Goal: Feedback & Contribution: Leave review/rating

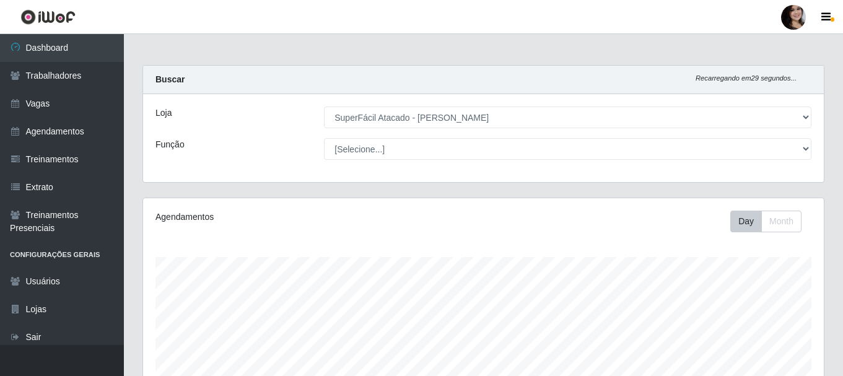
select select "399"
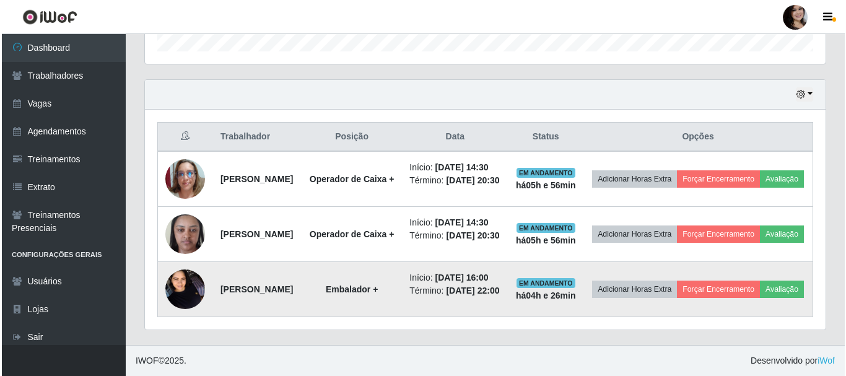
scroll to position [257, 681]
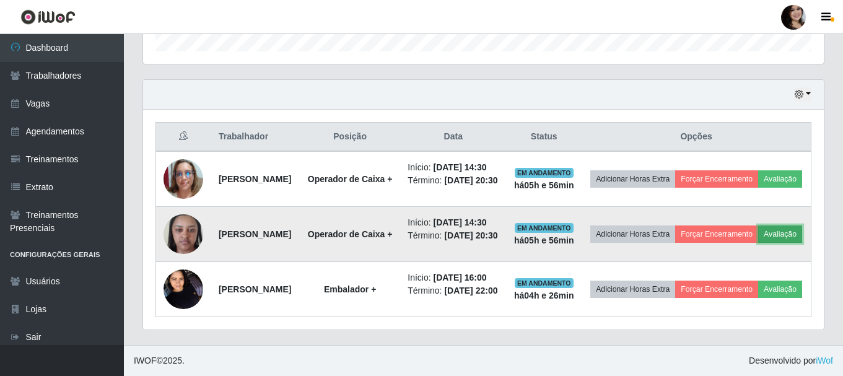
click at [758, 225] on button "Avaliação" at bounding box center [780, 233] width 44 height 17
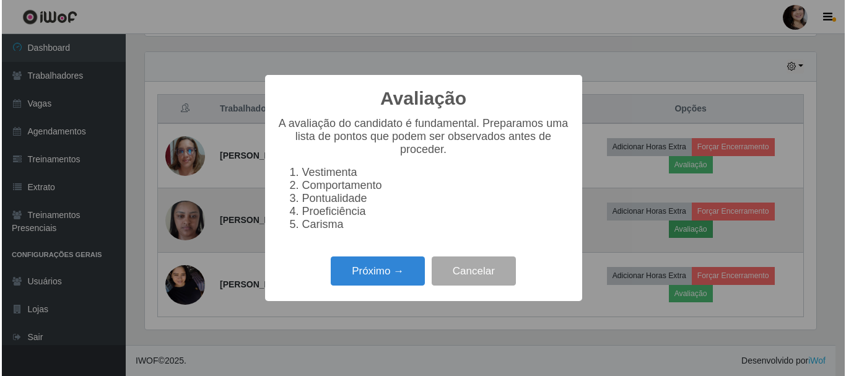
scroll to position [257, 675]
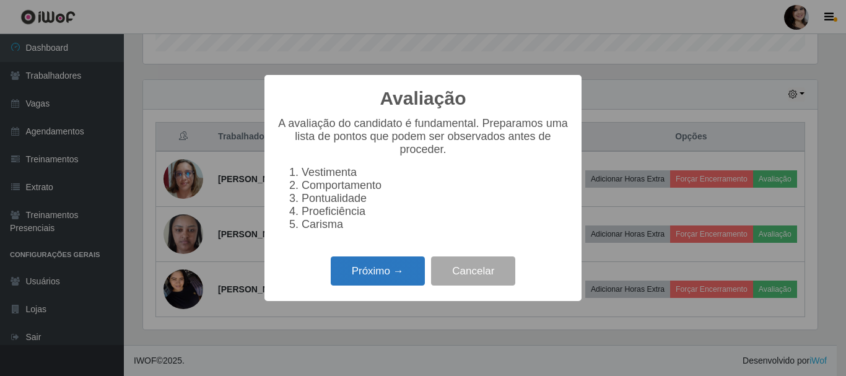
click at [380, 273] on button "Próximo →" at bounding box center [378, 270] width 94 height 29
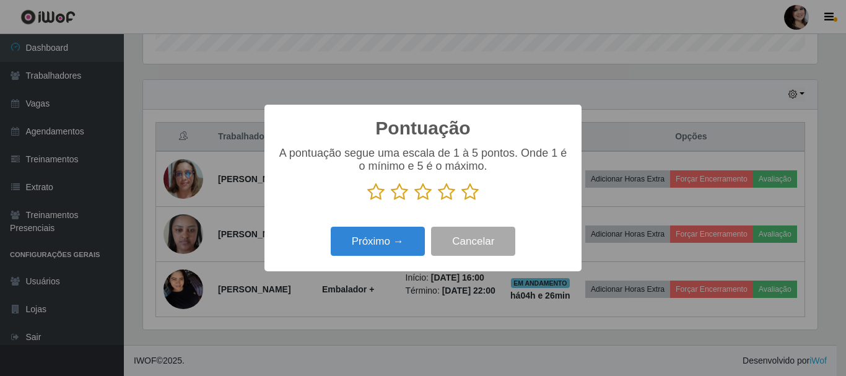
click at [471, 194] on icon at bounding box center [469, 192] width 17 height 19
click at [461, 201] on input "radio" at bounding box center [461, 201] width 0 height 0
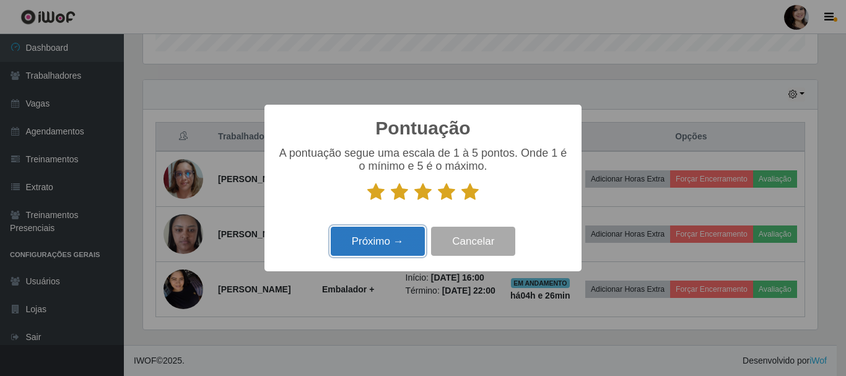
click at [403, 252] on button "Próximo →" at bounding box center [378, 241] width 94 height 29
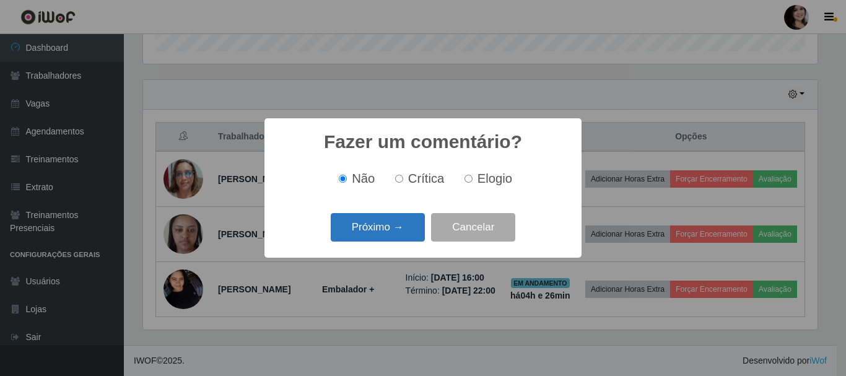
click at [386, 226] on button "Próximo →" at bounding box center [378, 227] width 94 height 29
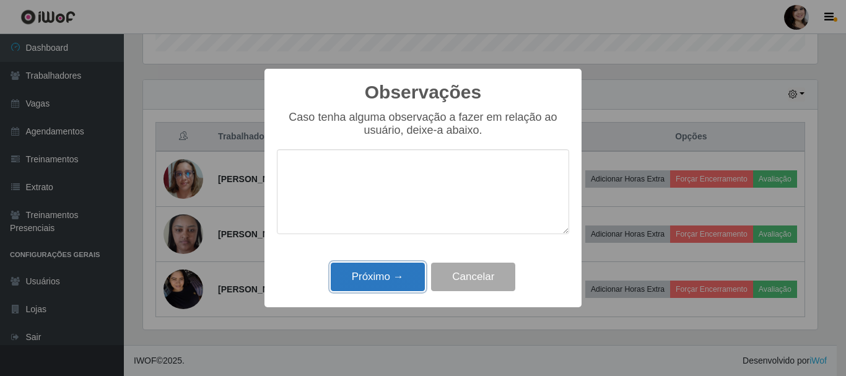
click at [375, 286] on button "Próximo →" at bounding box center [378, 277] width 94 height 29
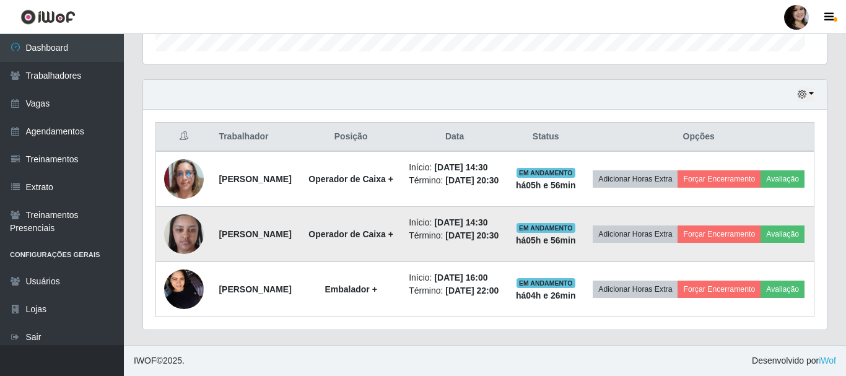
scroll to position [257, 681]
click at [744, 225] on button "Forçar Encerramento" at bounding box center [716, 233] width 83 height 17
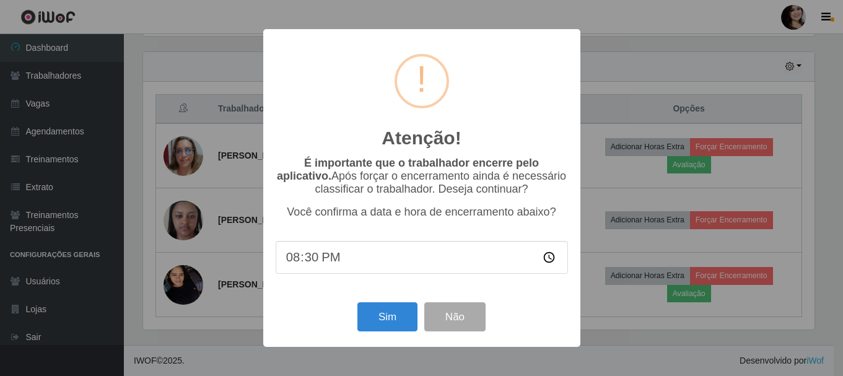
scroll to position [257, 675]
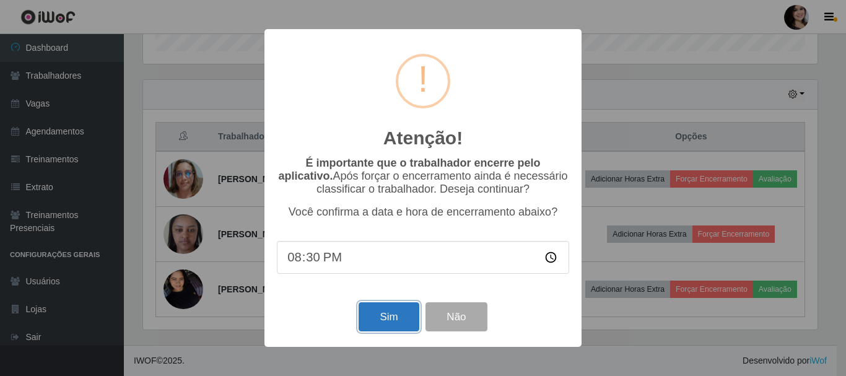
click at [392, 318] on button "Sim" at bounding box center [389, 316] width 60 height 29
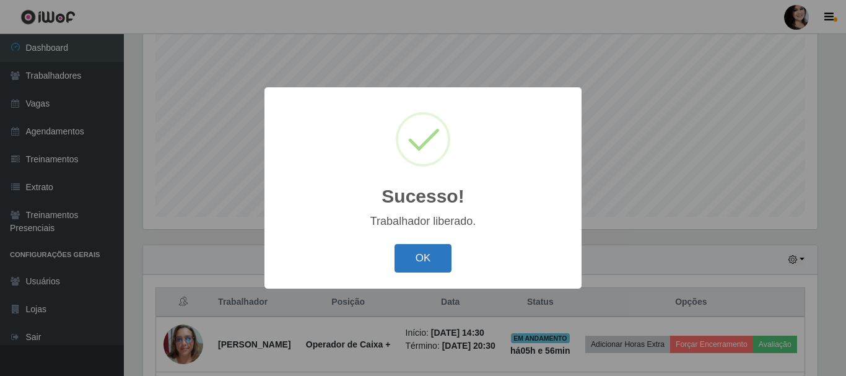
click at [432, 264] on button "OK" at bounding box center [424, 258] width 58 height 29
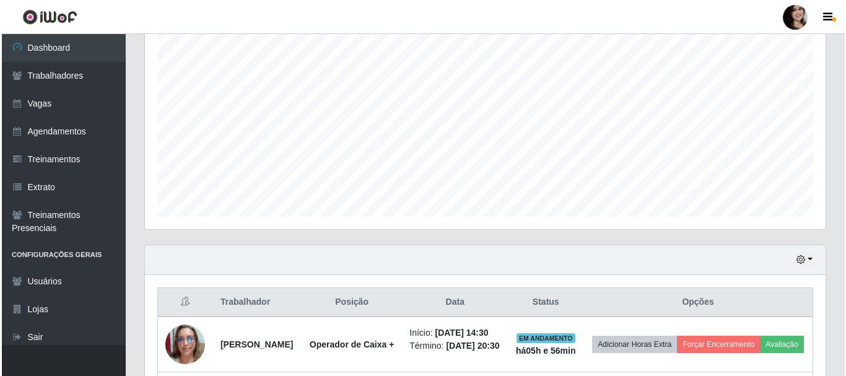
scroll to position [381, 0]
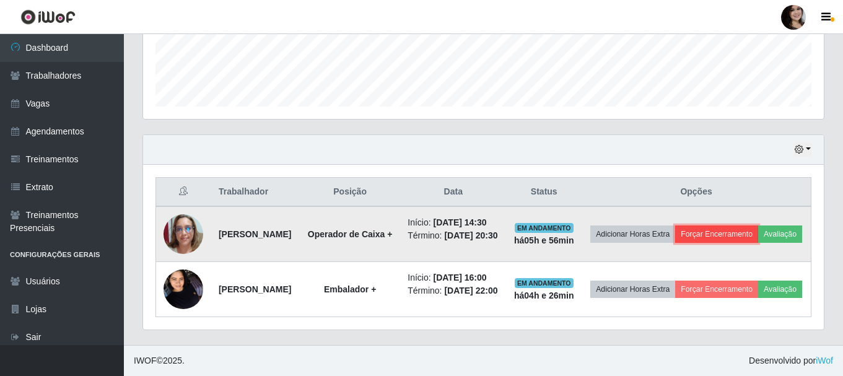
click at [758, 225] on button "Forçar Encerramento" at bounding box center [716, 233] width 83 height 17
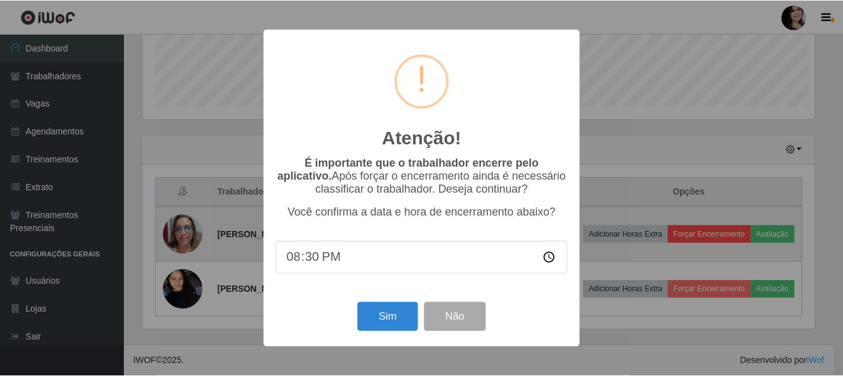
scroll to position [257, 675]
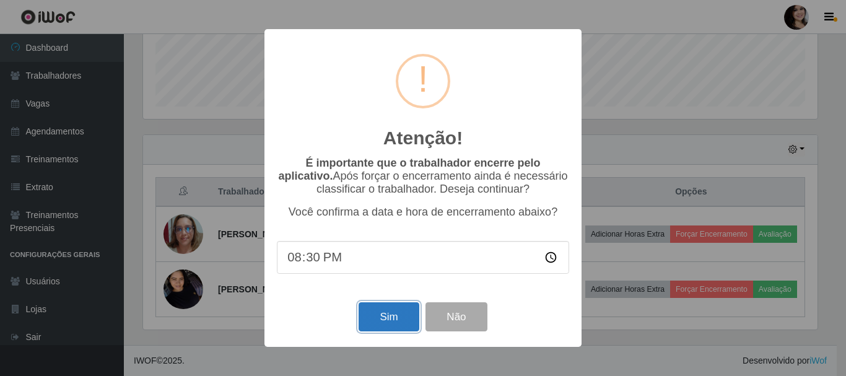
click at [383, 317] on button "Sim" at bounding box center [389, 316] width 60 height 29
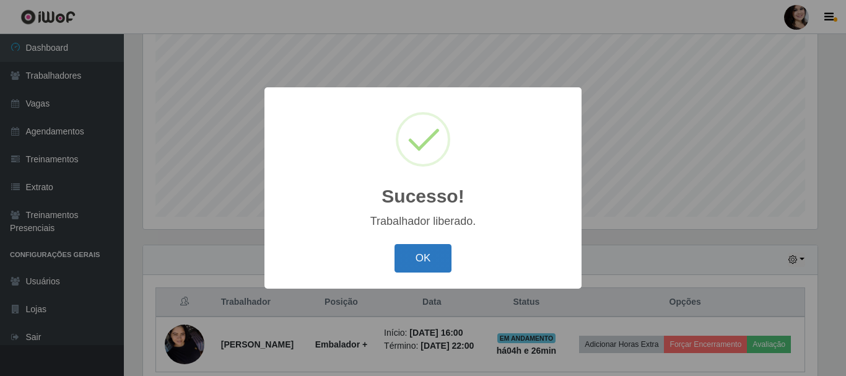
click at [433, 259] on button "OK" at bounding box center [424, 258] width 58 height 29
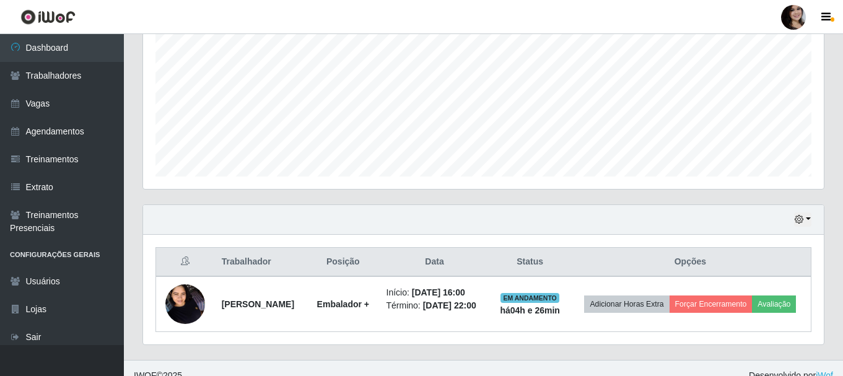
scroll to position [288, 0]
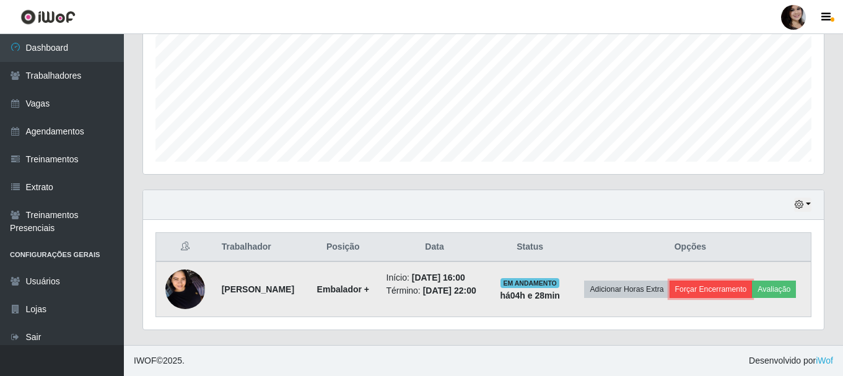
click at [753, 281] on button "Forçar Encerramento" at bounding box center [711, 289] width 83 height 17
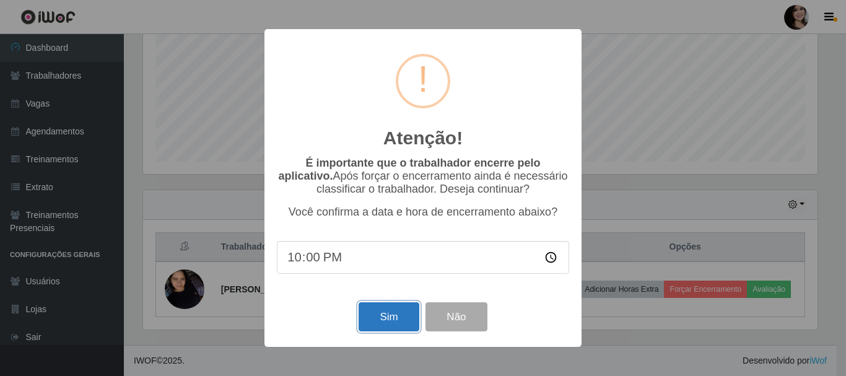
click at [388, 318] on button "Sim" at bounding box center [389, 316] width 60 height 29
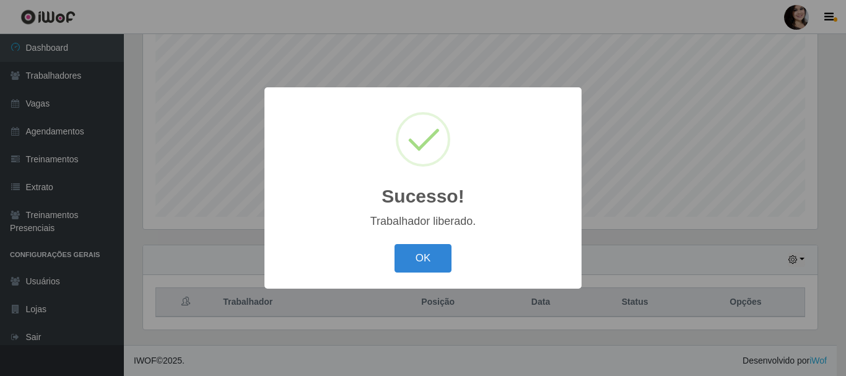
click at [395, 244] on button "OK" at bounding box center [424, 258] width 58 height 29
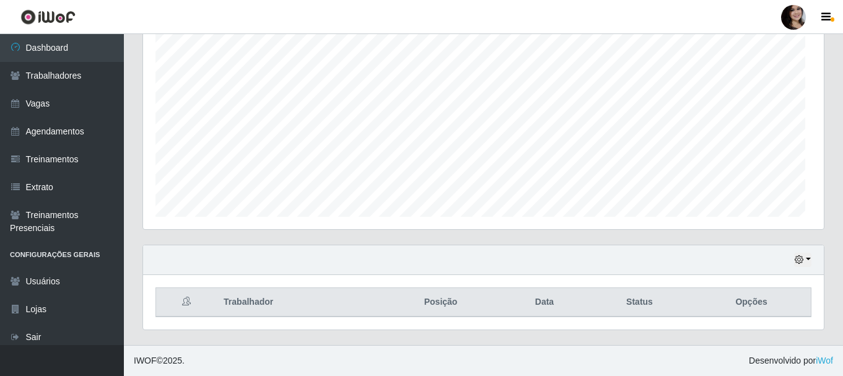
scroll to position [257, 681]
